Goal: Transaction & Acquisition: Purchase product/service

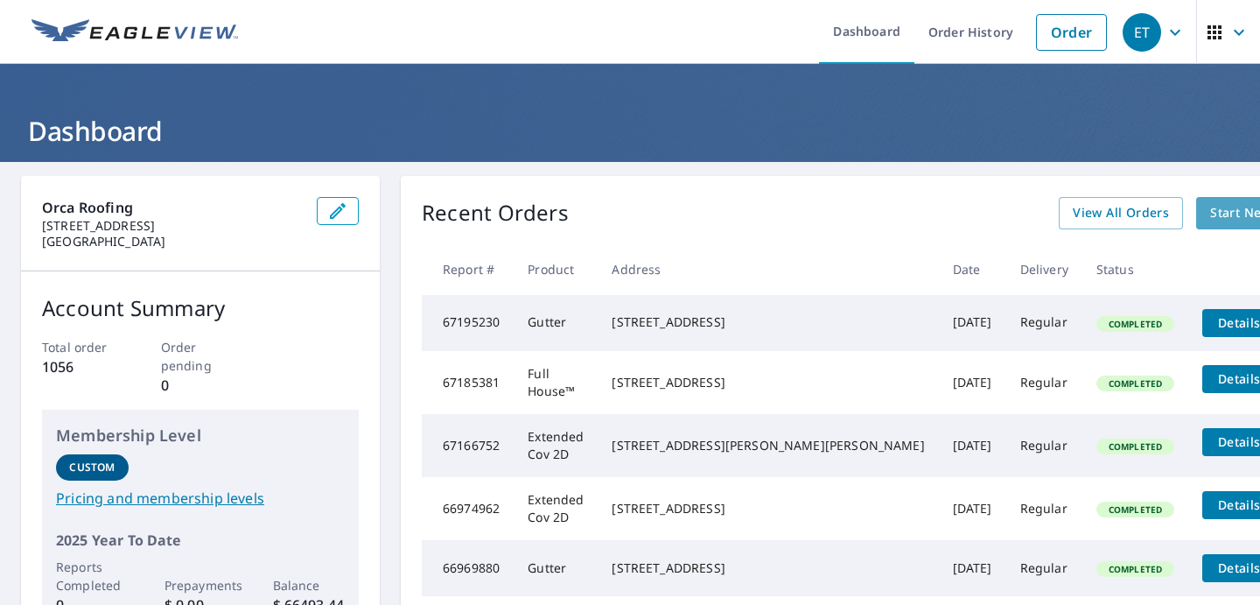
click at [1210, 214] on span "Start New Order" at bounding box center [1261, 213] width 102 height 22
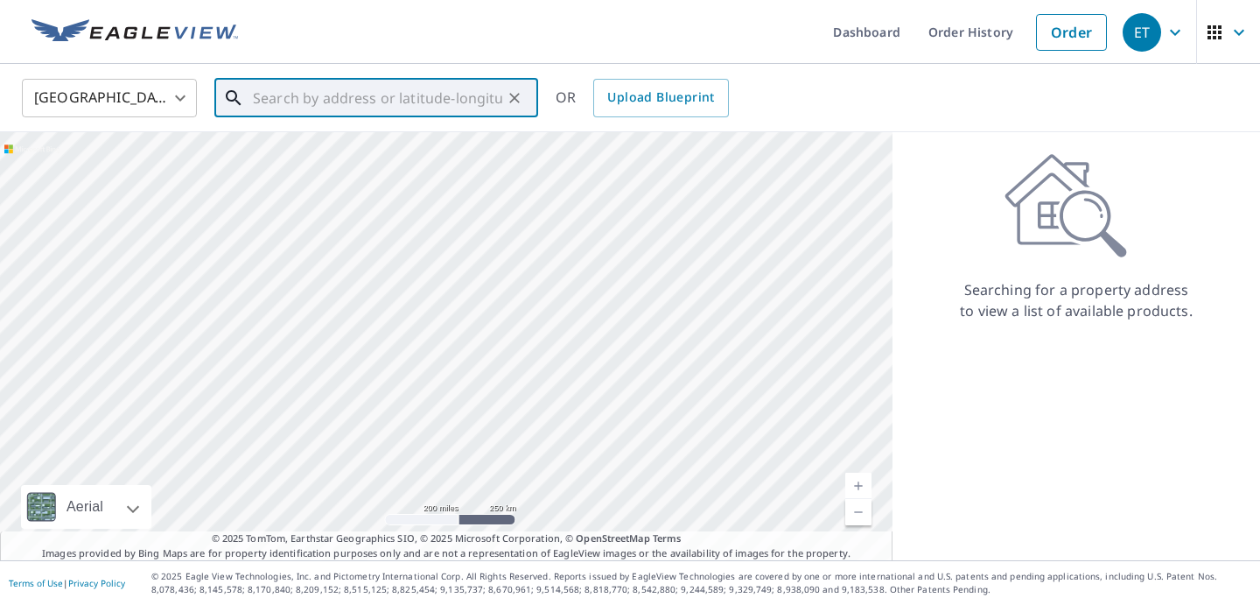
click at [278, 104] on input "text" at bounding box center [377, 98] width 249 height 49
paste input "[EMAIL_ADDRESS][DOMAIN_NAME]"
type input "[EMAIL_ADDRESS][DOMAIN_NAME]"
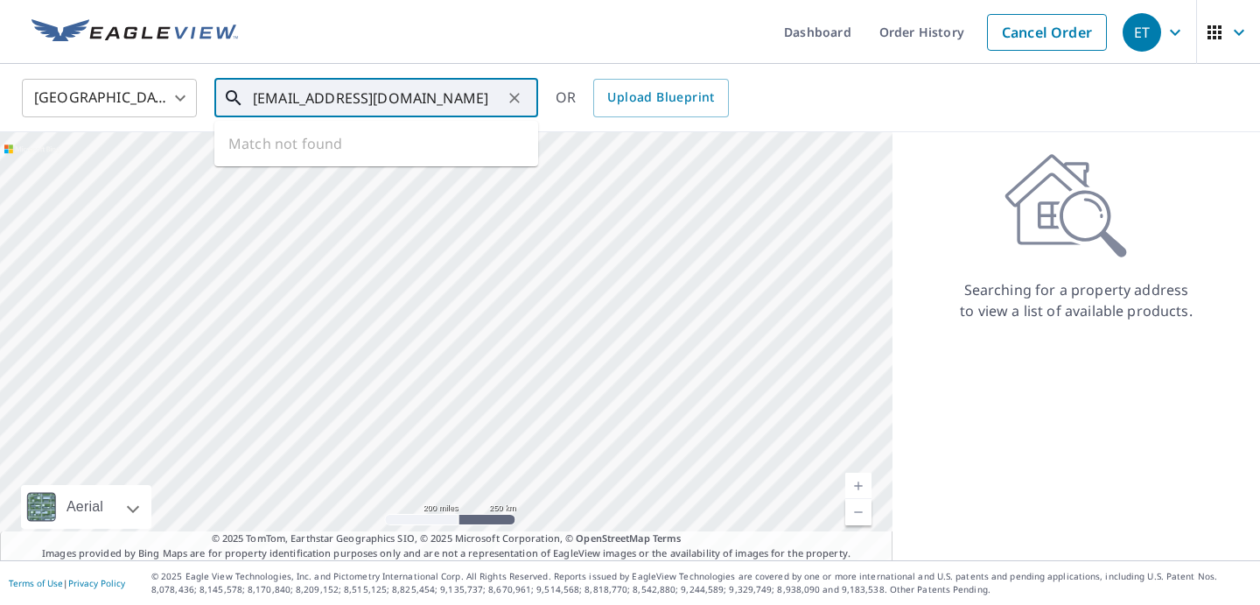
drag, startPoint x: 437, startPoint y: 91, endPoint x: 0, endPoint y: 61, distance: 437.7
click at [0, 61] on div "Dashboard Order History Cancel Order ET [GEOGRAPHIC_DATA] US ​ [EMAIL_ADDRESS][…" at bounding box center [630, 302] width 1260 height 605
paste input "[STREET_ADDRESS]"
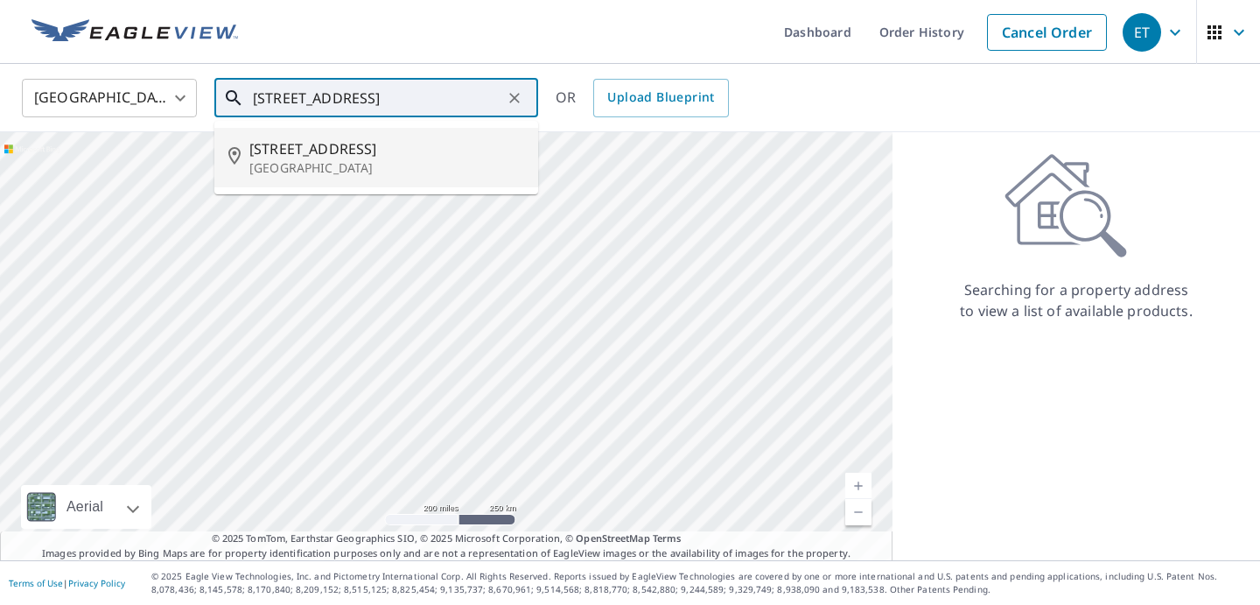
click at [346, 157] on span "[STREET_ADDRESS]" at bounding box center [386, 148] width 275 height 21
type input "[STREET_ADDRESS]"
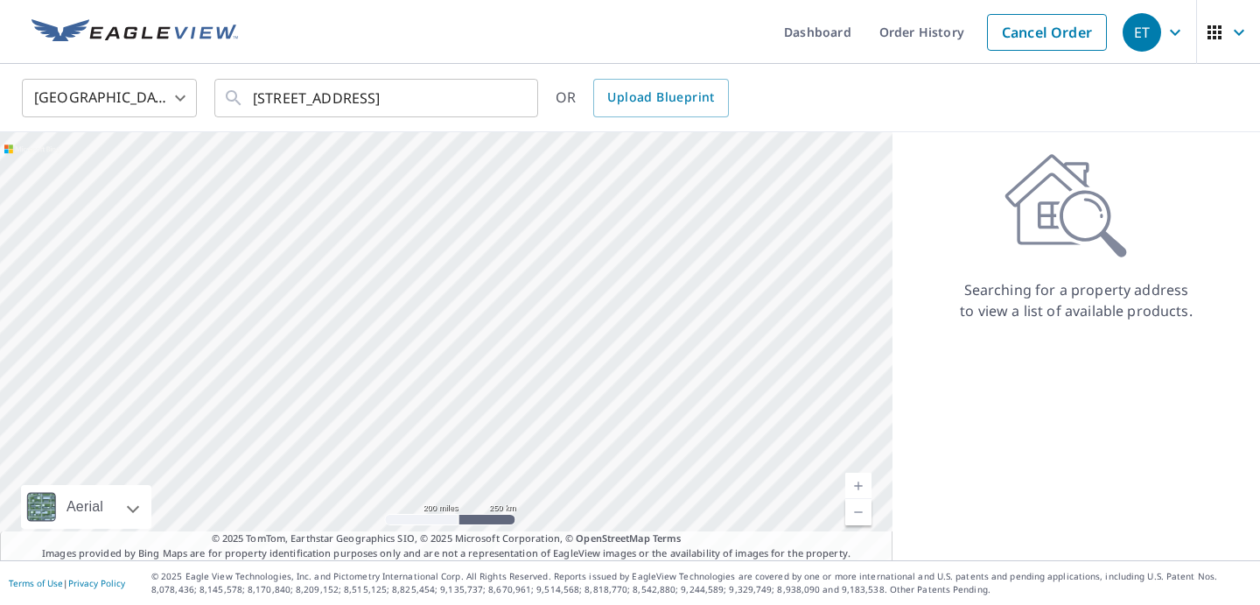
click at [346, 157] on div "Aerial Road A standard road map Aerial A detailed look from above Labels Labels…" at bounding box center [446, 346] width 893 height 428
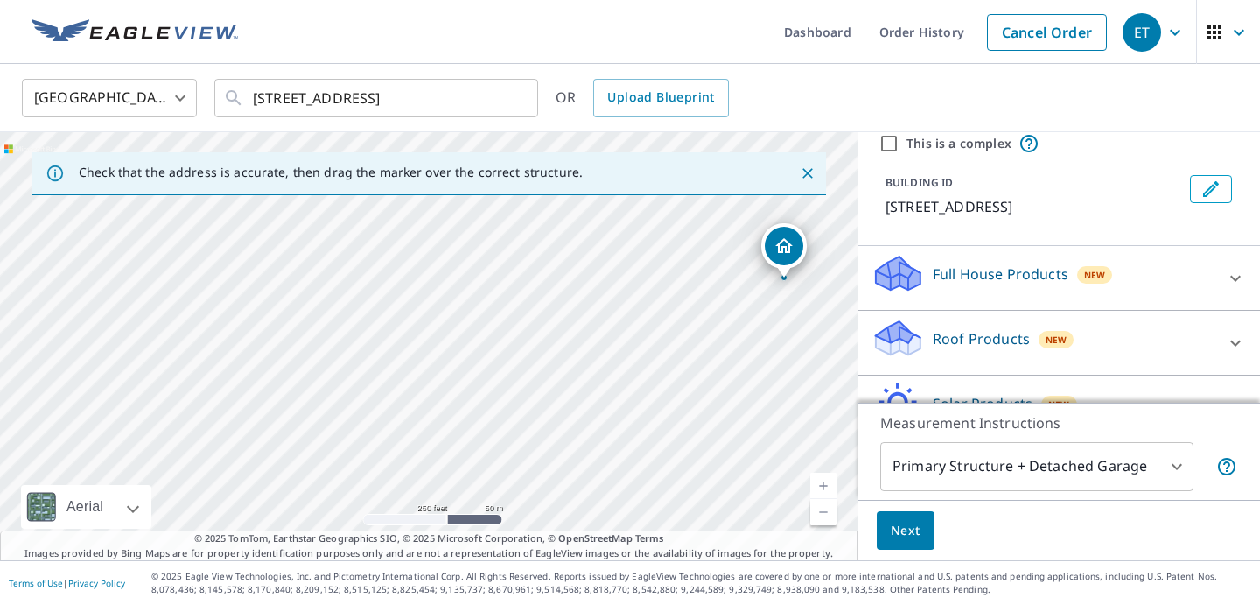
scroll to position [82, 0]
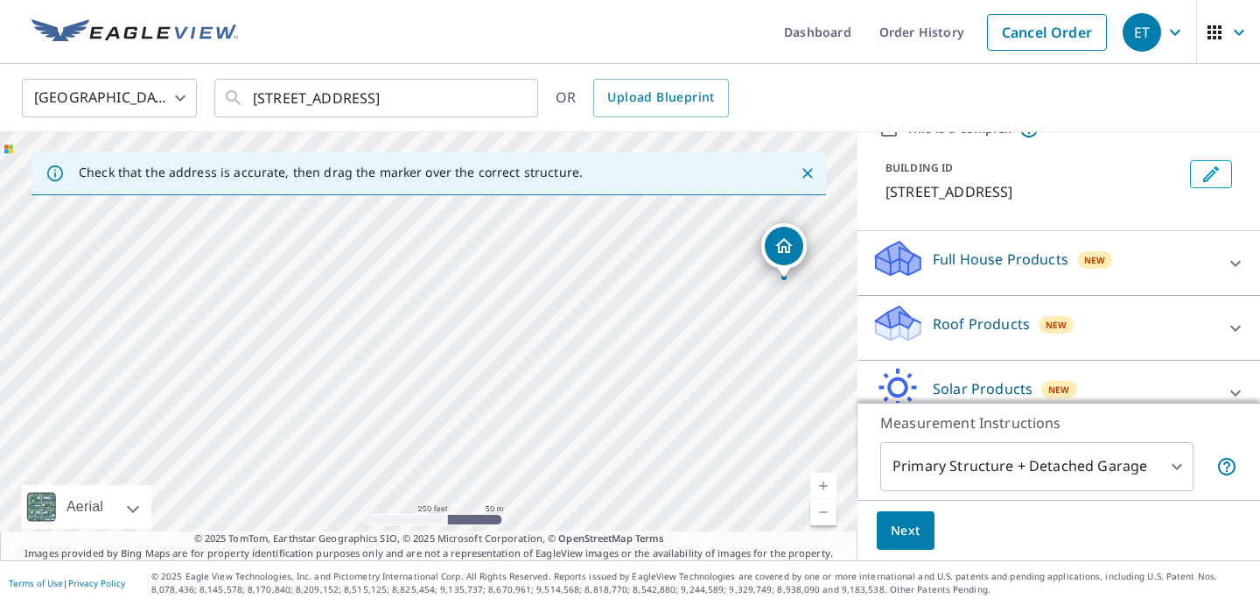
click at [1101, 333] on div "Roof Products New" at bounding box center [1043, 328] width 343 height 50
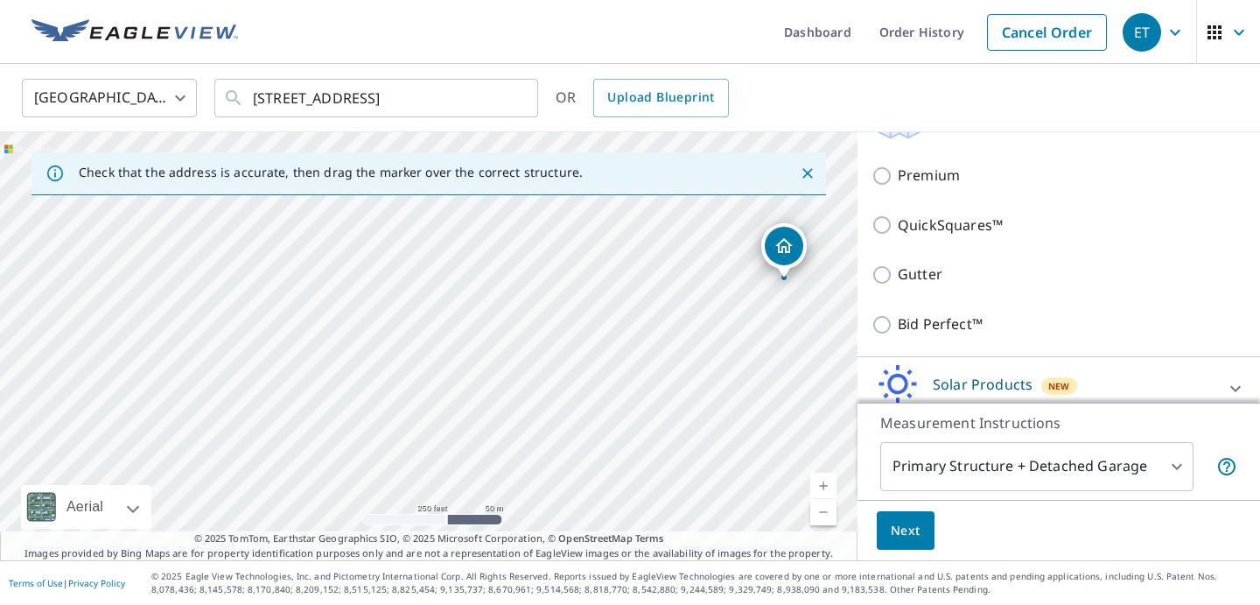
scroll to position [295, 0]
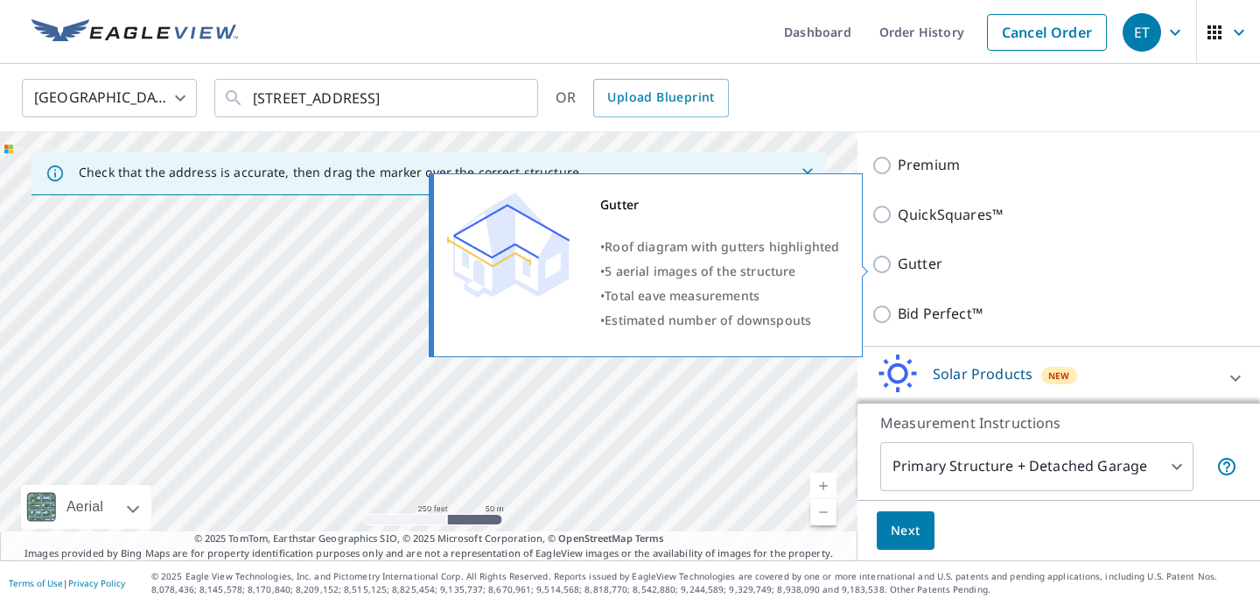
click at [941, 260] on p "Gutter" at bounding box center [920, 264] width 45 height 22
click at [898, 260] on input "Gutter" at bounding box center [885, 264] width 26 height 21
checkbox input "true"
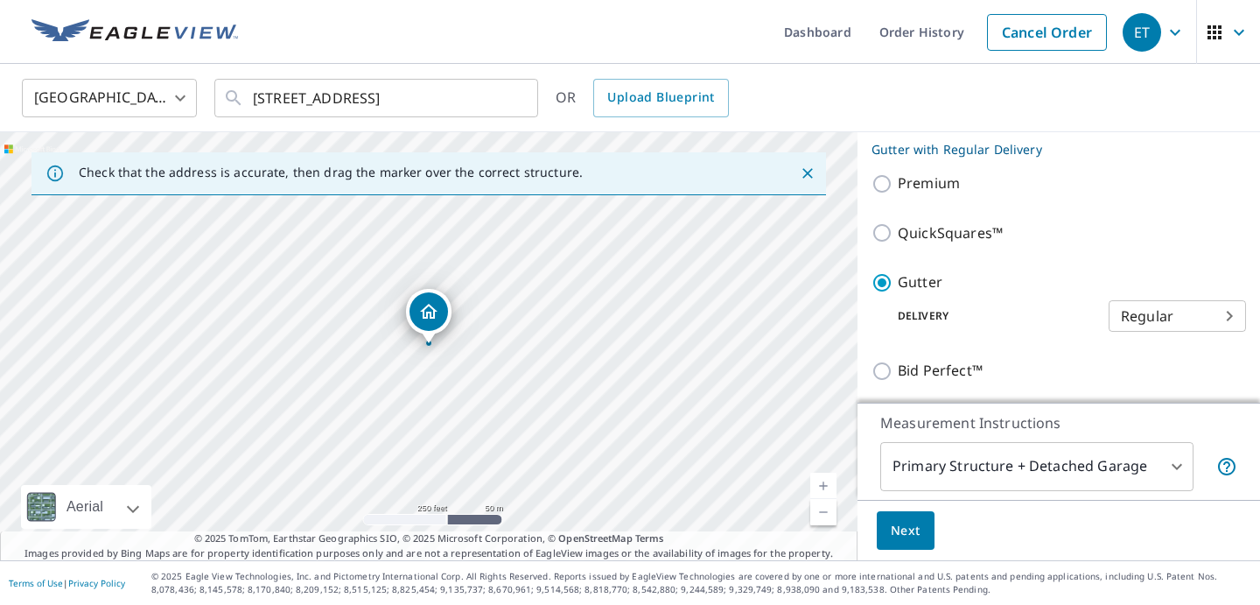
click at [1164, 314] on body "ET ET Dashboard Order History Cancel Order ET [GEOGRAPHIC_DATA] US ​ [STREET_AD…" at bounding box center [630, 302] width 1260 height 605
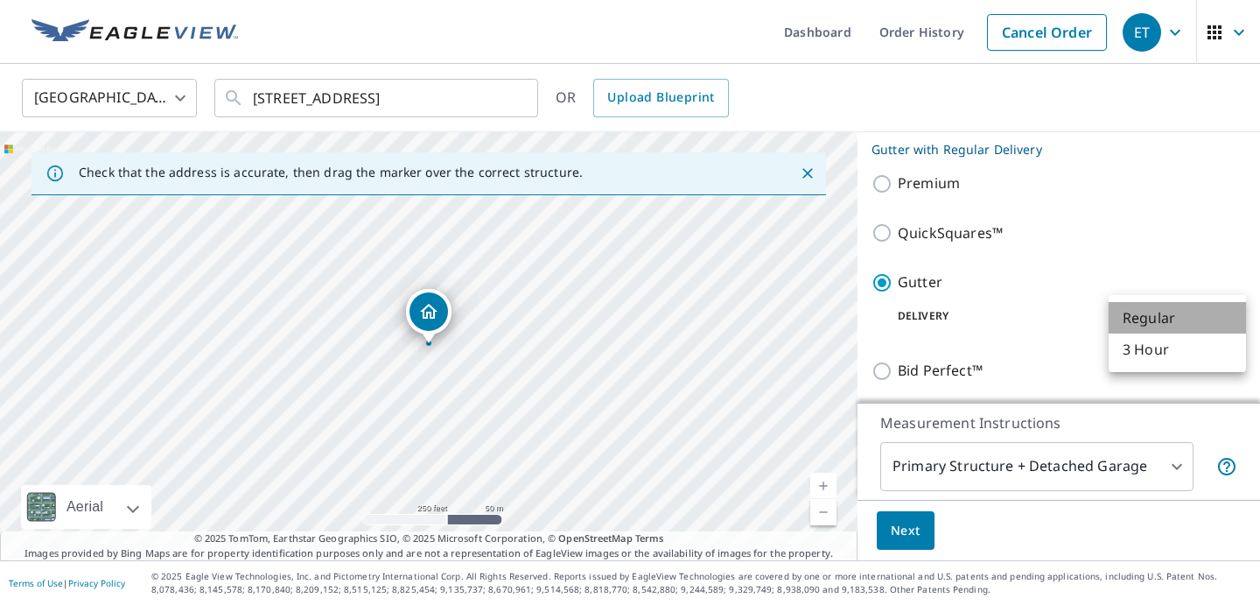
click at [1164, 314] on li "Regular" at bounding box center [1177, 318] width 137 height 32
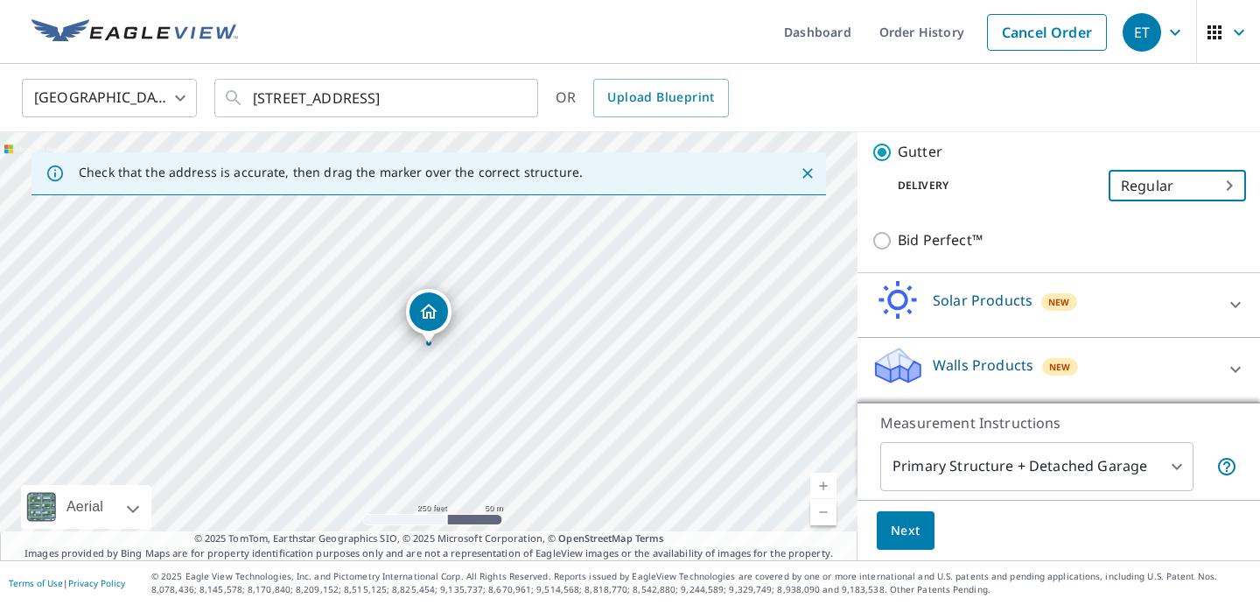
scroll to position [427, 0]
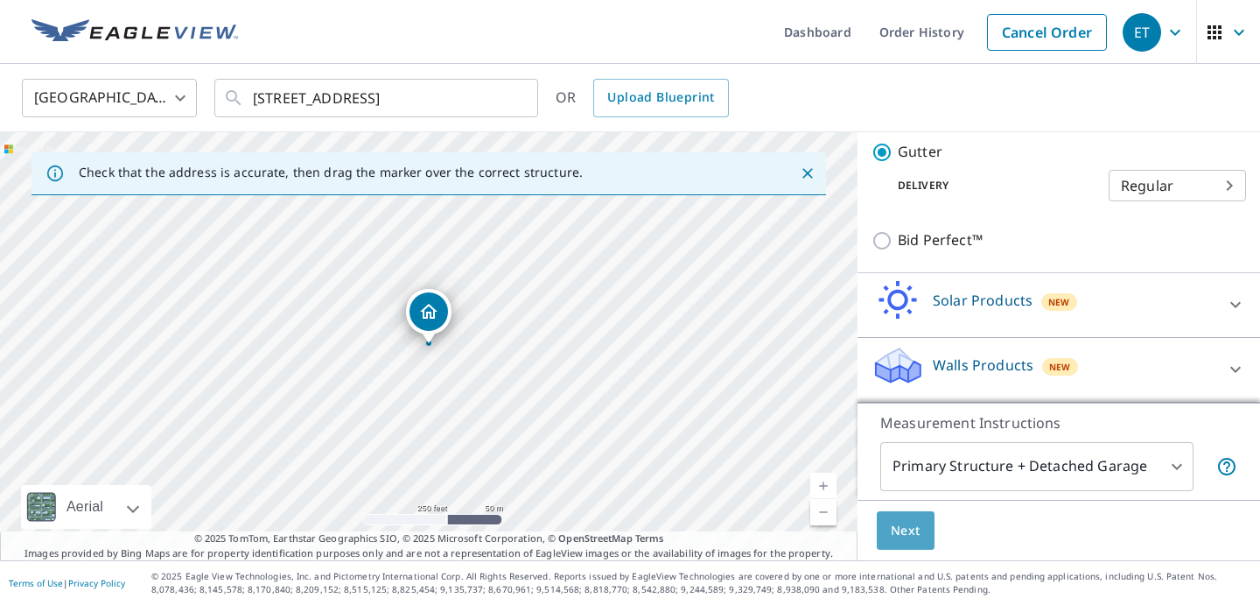
click at [921, 520] on button "Next" at bounding box center [906, 530] width 58 height 39
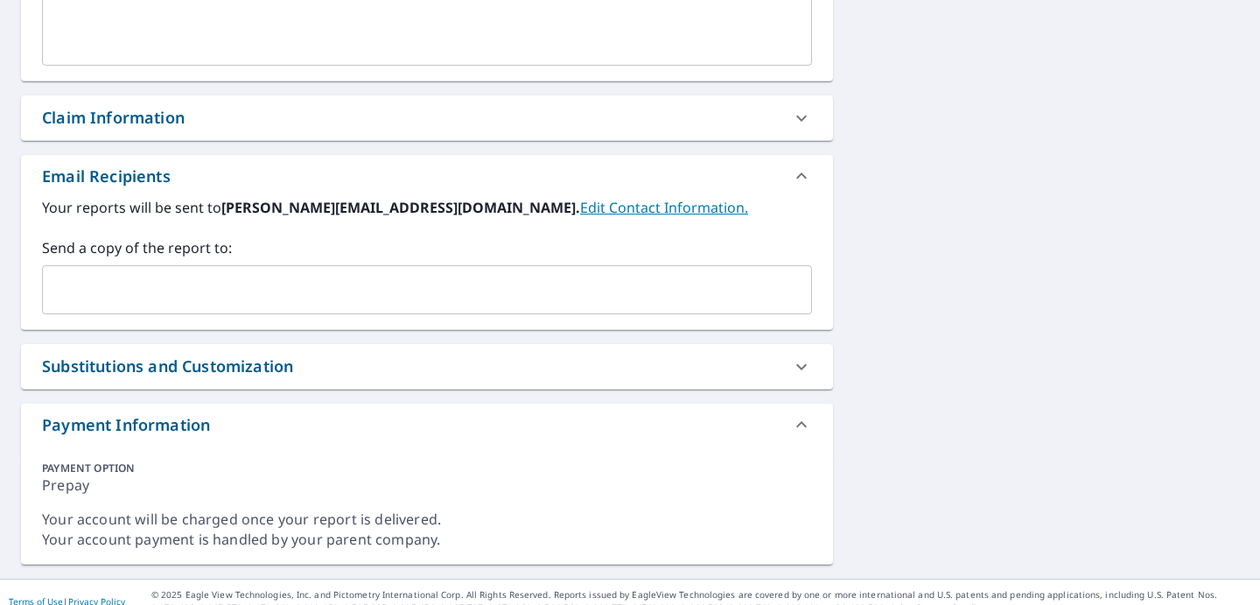
scroll to position [547, 0]
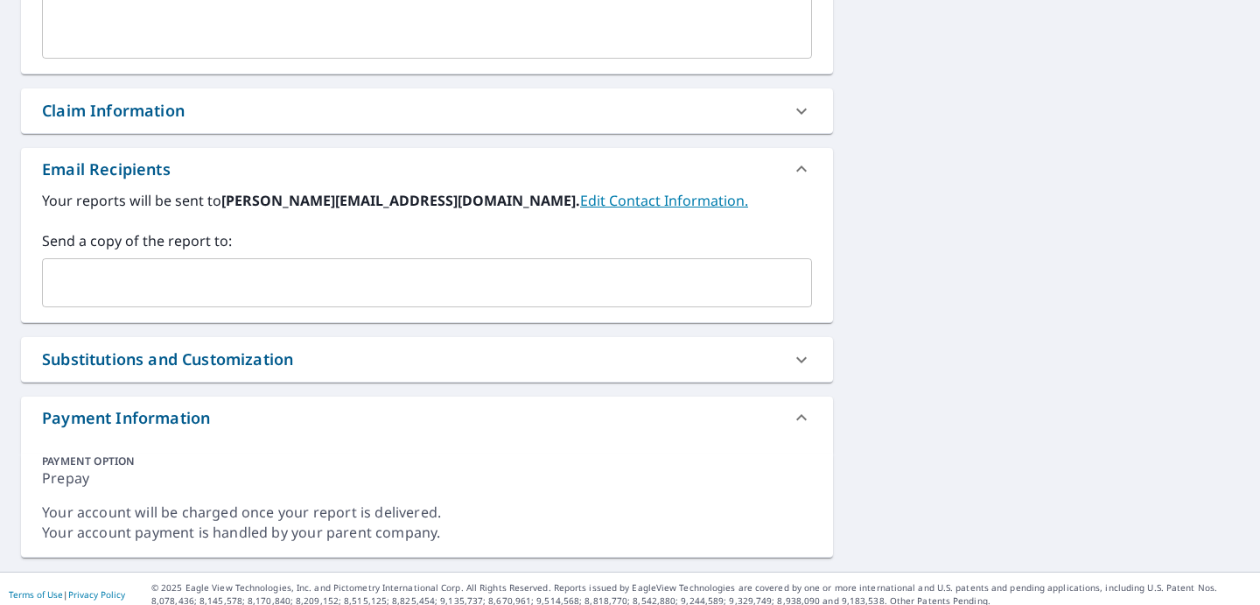
click at [215, 294] on input "text" at bounding box center [414, 282] width 728 height 33
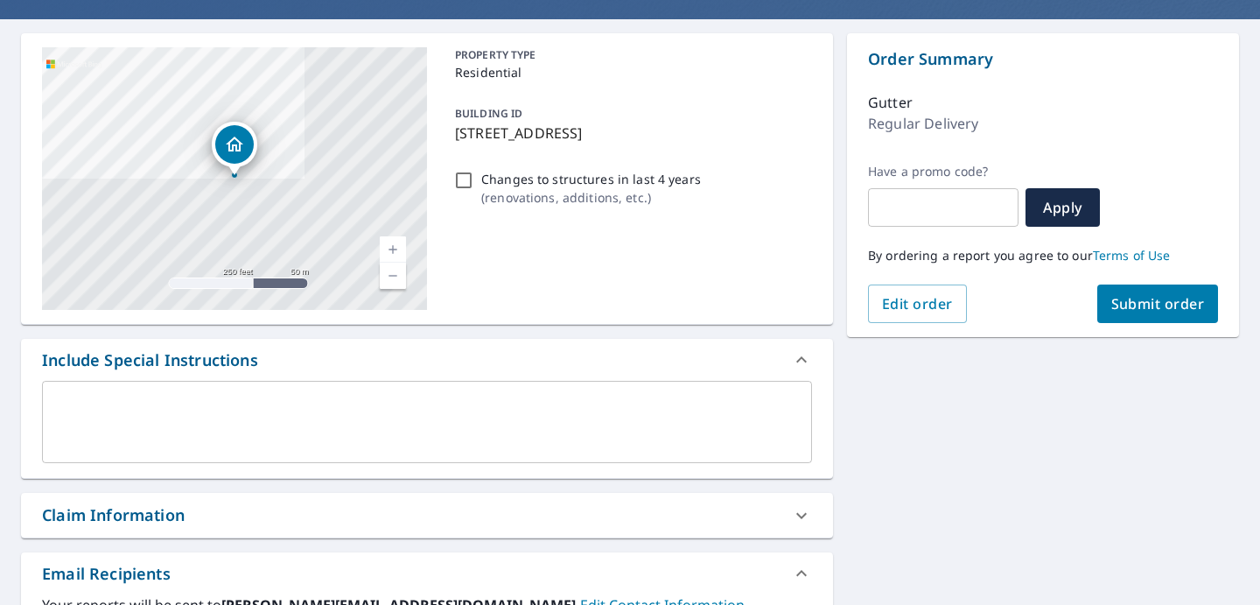
scroll to position [0, 0]
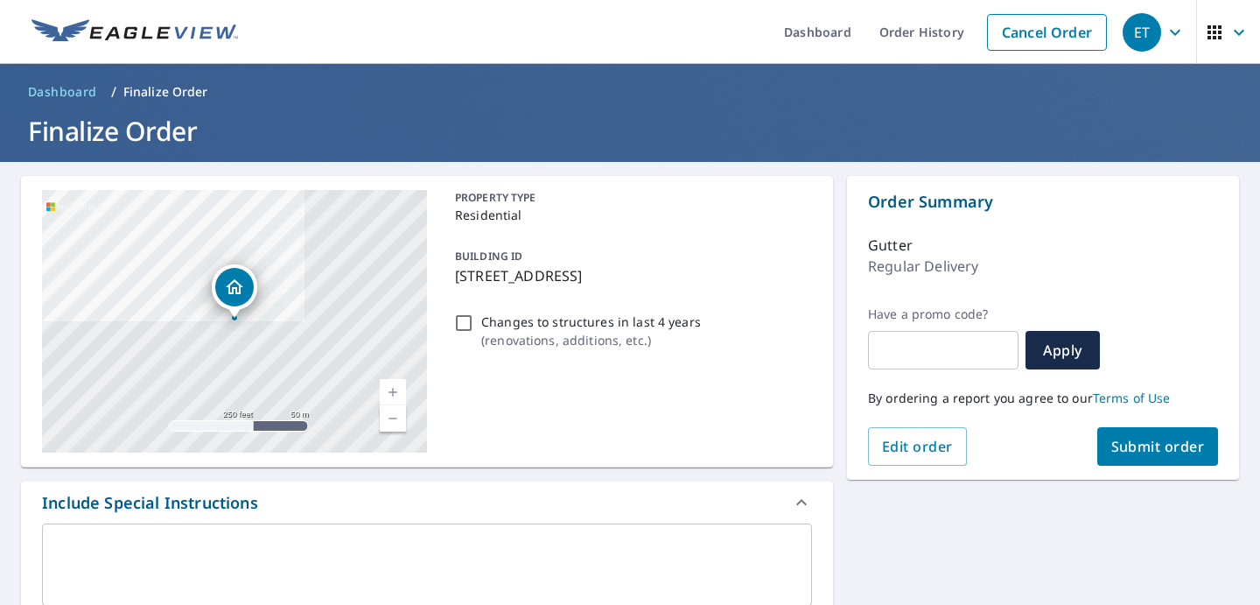
type input "[EMAIL_ADDRESS][DOMAIN_NAME]"
click at [1170, 452] on span "Submit order" at bounding box center [1158, 446] width 94 height 19
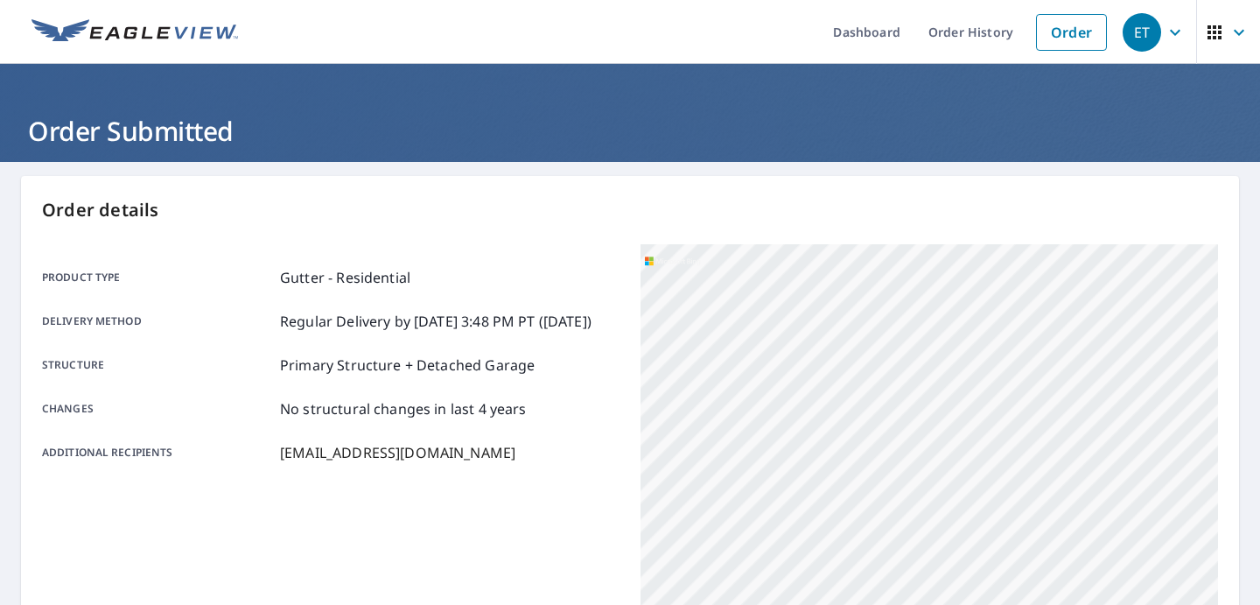
click at [144, 32] on img at bounding box center [135, 32] width 207 height 26
